Goal: Task Accomplishment & Management: Complete application form

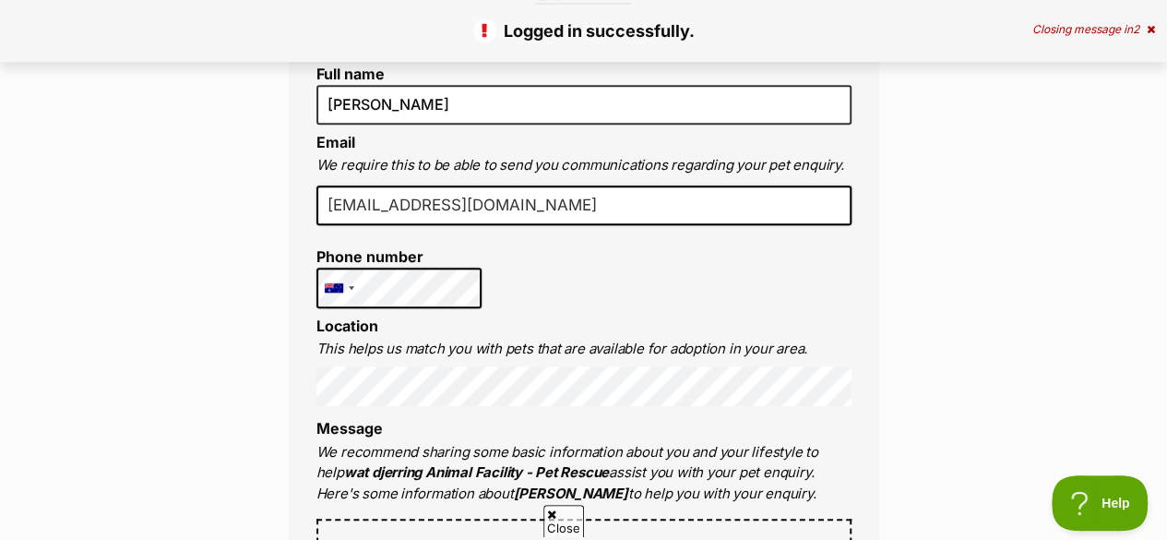
scroll to position [530, 0]
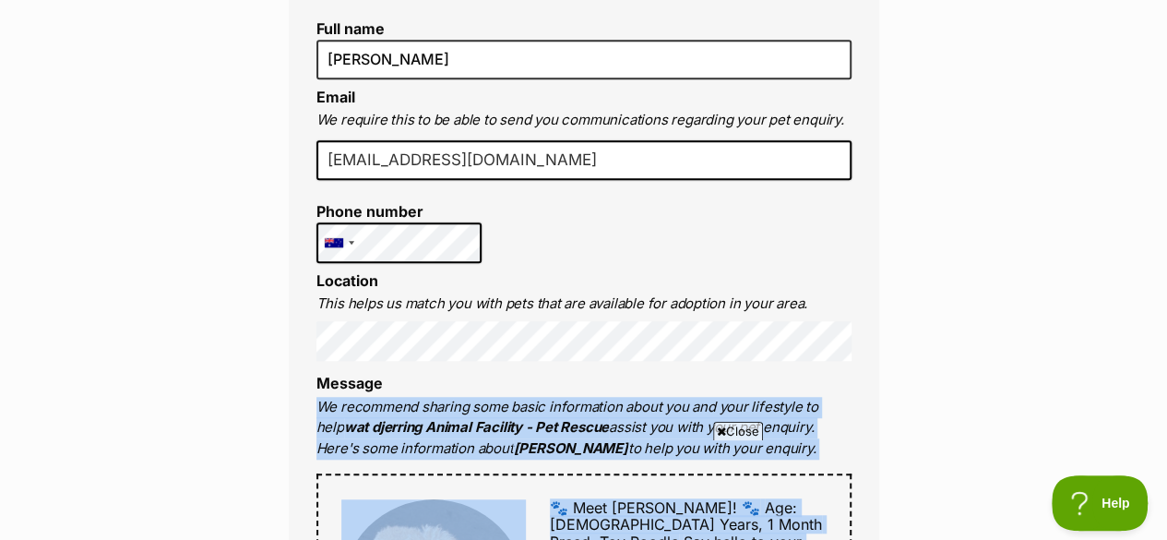
drag, startPoint x: 0, startPoint y: 0, endPoint x: 716, endPoint y: 423, distance: 831.7
click at [716, 423] on span "Close" at bounding box center [738, 431] width 50 height 18
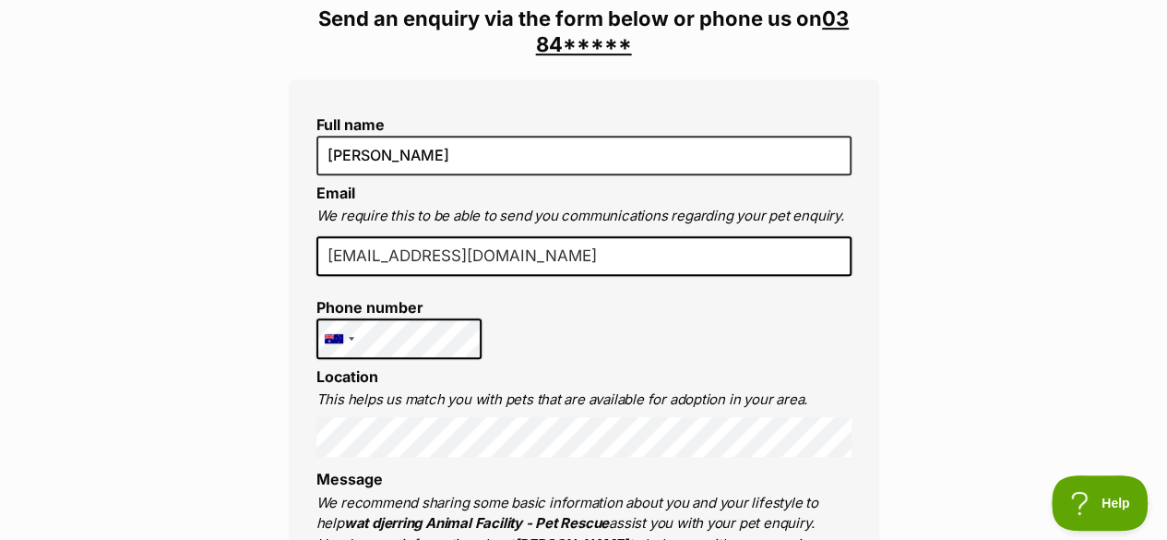
scroll to position [433, 0]
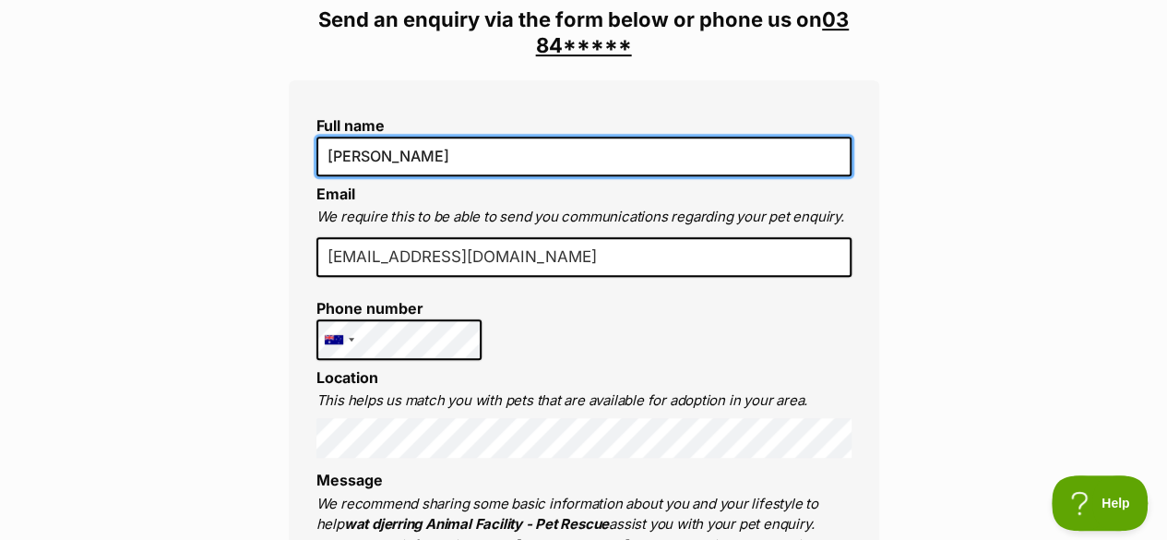
click at [452, 157] on input "[PERSON_NAME]" at bounding box center [583, 156] width 535 height 39
type input "S"
type input "l"
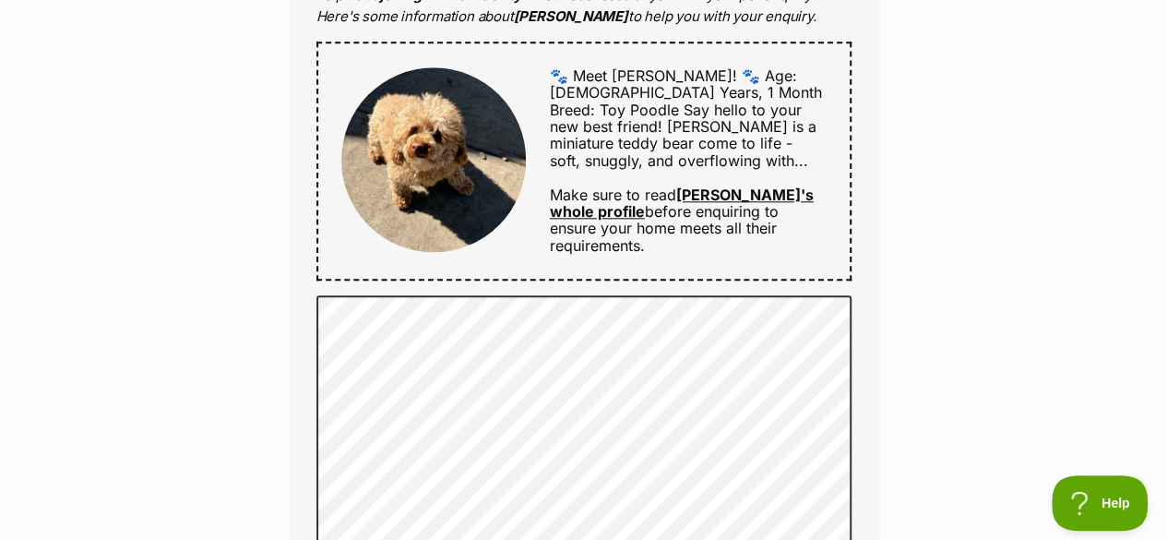
scroll to position [963, 0]
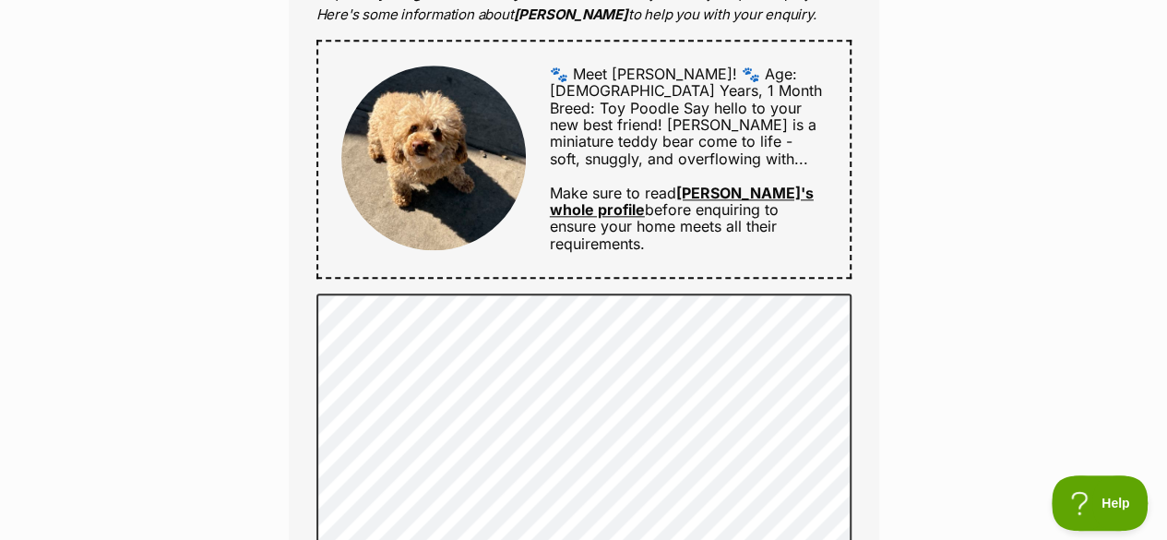
type input "luke daley"
click at [636, 292] on div "Full name luke daley Email We require this to be able to send you communication…" at bounding box center [584, 139] width 590 height 1178
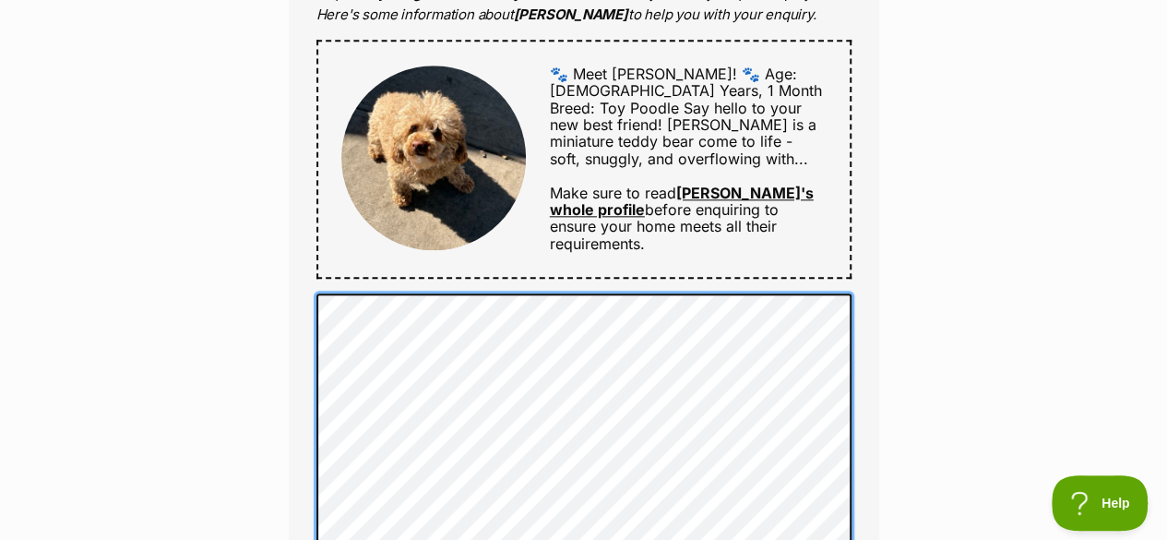
click at [284, 322] on div "Enquire about Lola Copacobana 03 8401 6200 Send an enquiry via the form below o…" at bounding box center [584, 394] width 646 height 2379
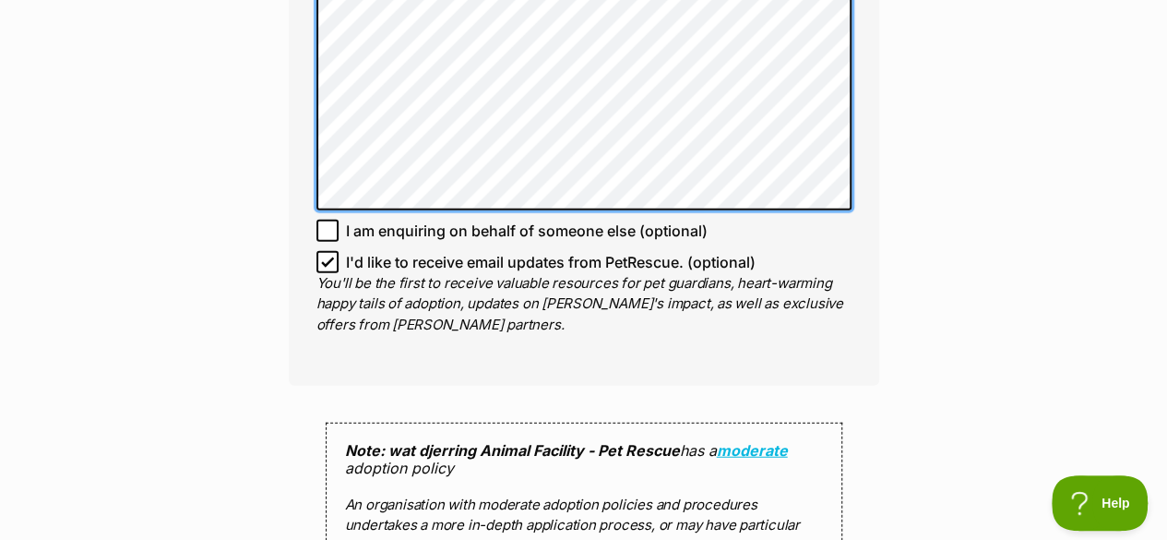
scroll to position [2052, 0]
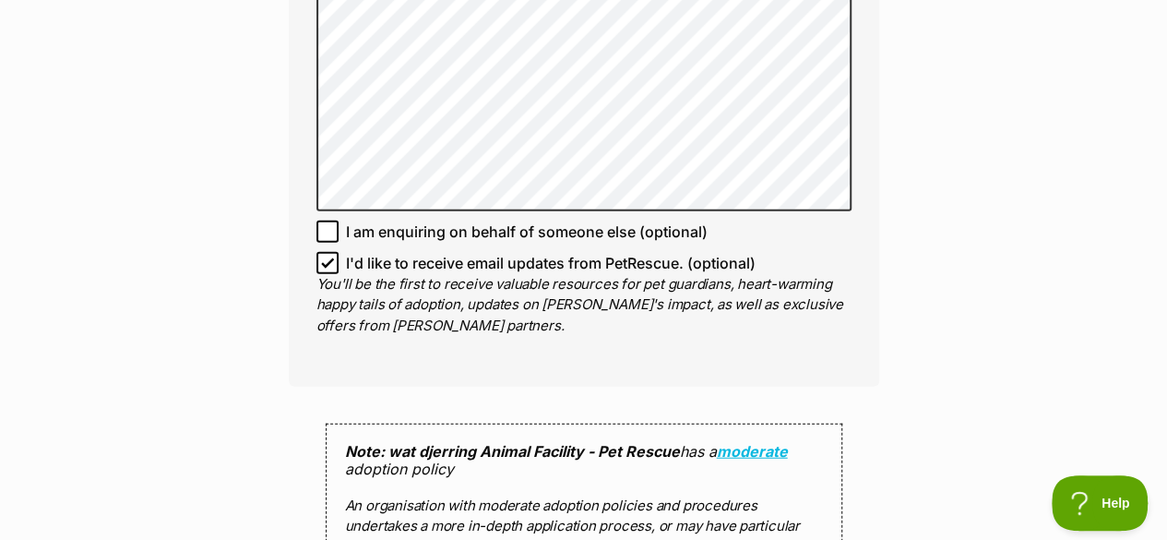
click at [327, 225] on icon at bounding box center [327, 231] width 13 height 13
click at [327, 224] on input "I am enquiring on behalf of someone else (optional)" at bounding box center [327, 231] width 22 height 22
checkbox input "true"
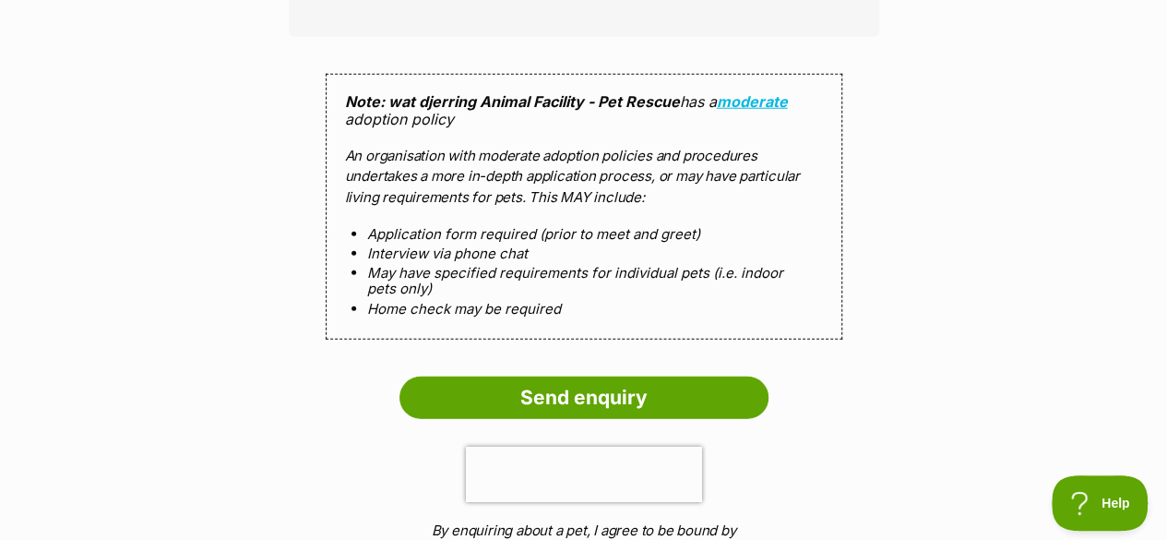
scroll to position [2380, 0]
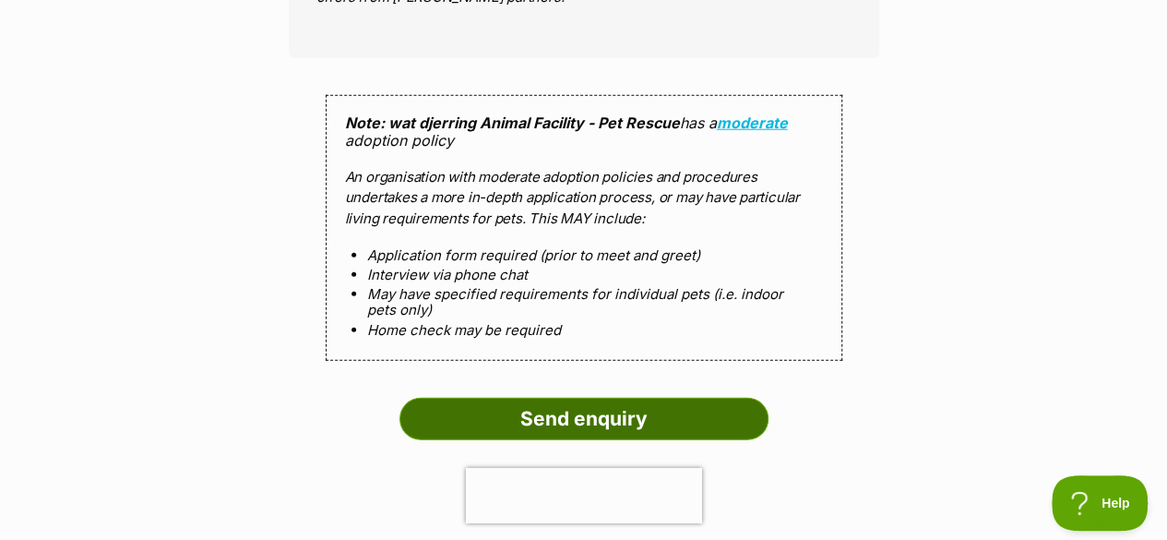
click at [588, 420] on input "Send enquiry" at bounding box center [583, 419] width 369 height 42
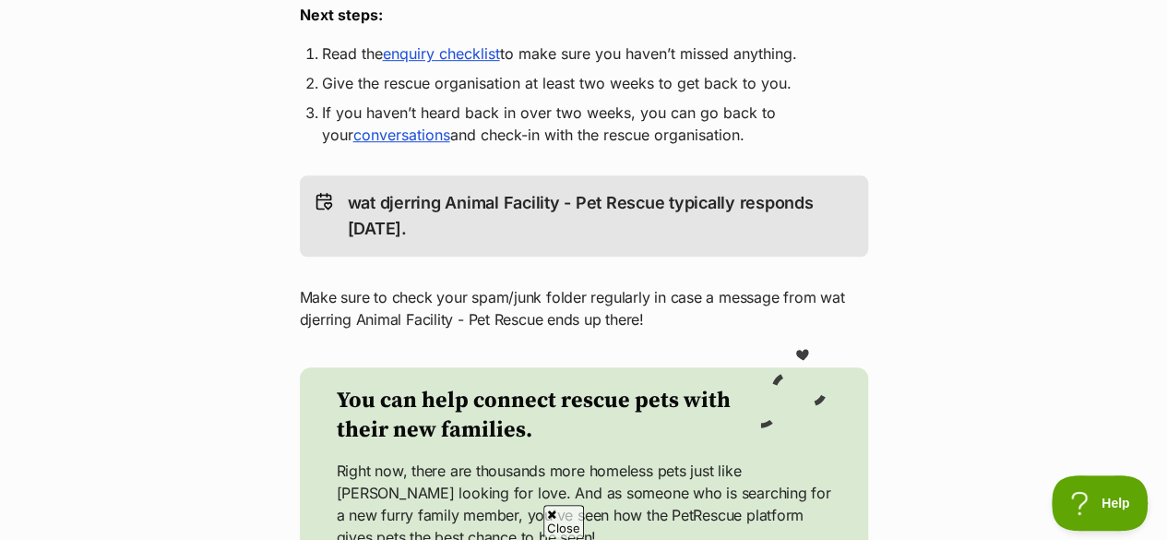
scroll to position [484, 0]
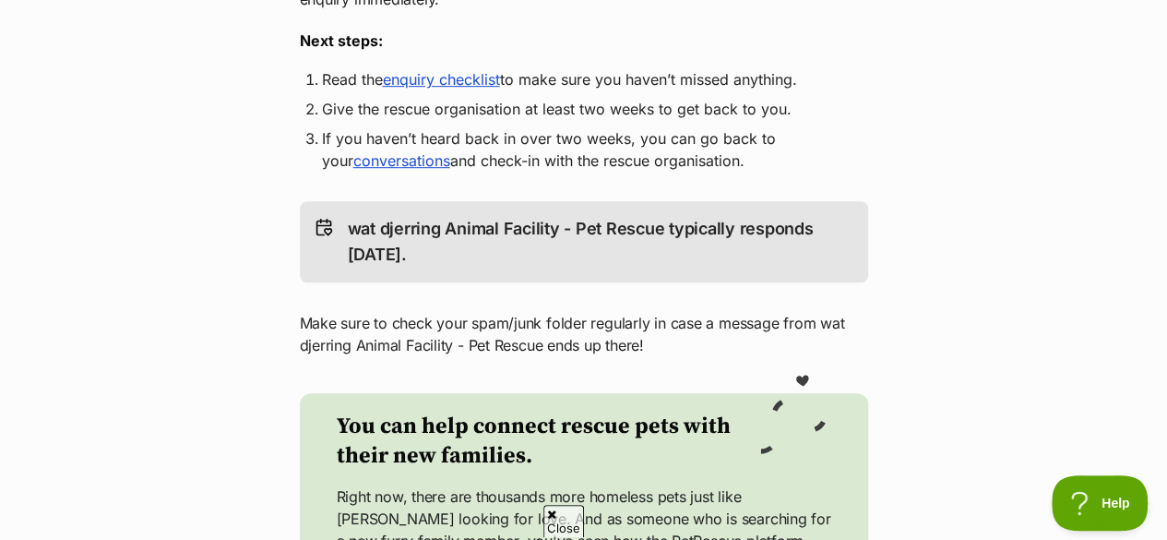
click at [486, 75] on link "enquiry checklist" at bounding box center [441, 79] width 117 height 18
